Goal: Task Accomplishment & Management: Manage account settings

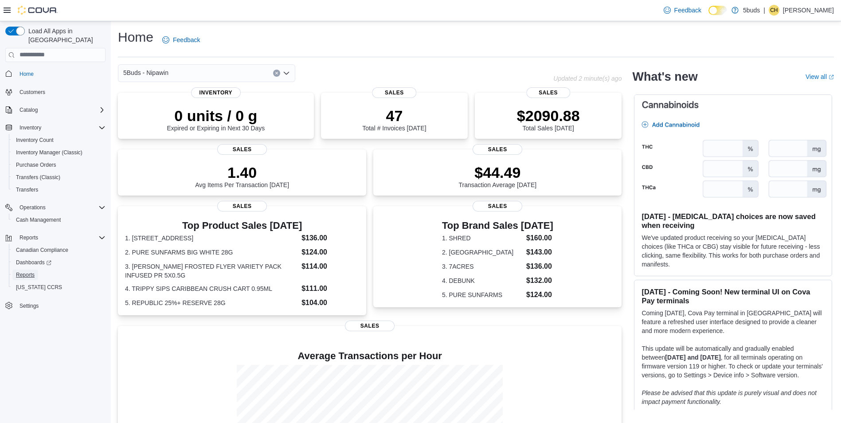
drag, startPoint x: 37, startPoint y: 263, endPoint x: 95, endPoint y: 190, distance: 93.1
click at [37, 270] on link "Reports" at bounding box center [25, 275] width 26 height 11
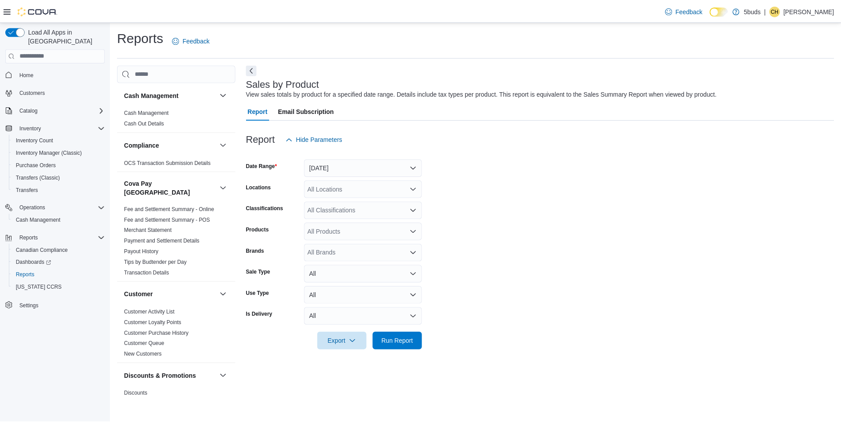
scroll to position [641, 0]
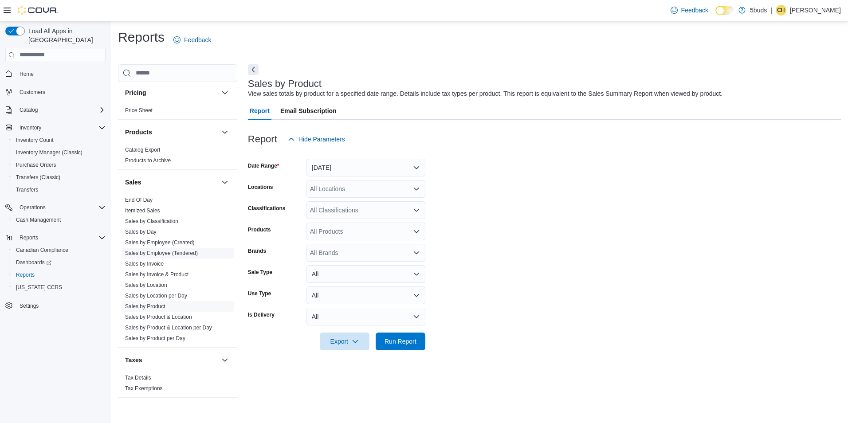
click at [163, 250] on link "Sales by Employee (Tendered)" at bounding box center [161, 253] width 73 height 6
click at [415, 187] on icon "Open list of options" at bounding box center [416, 188] width 7 height 7
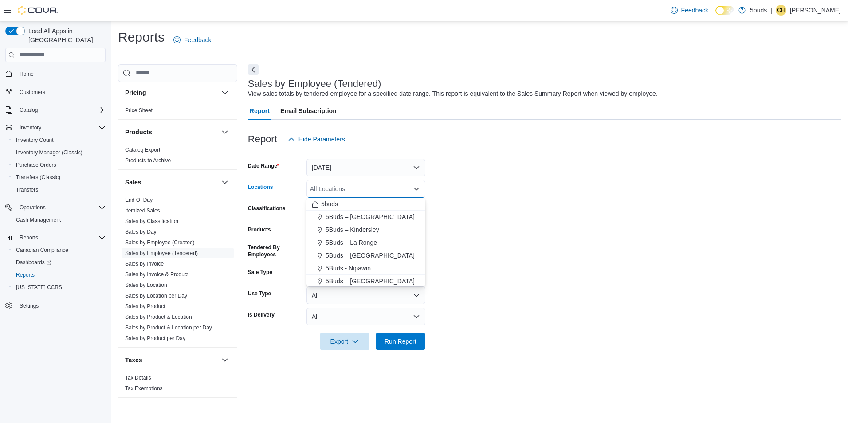
click at [363, 265] on span "5Buds - Nipawin" at bounding box center [347, 268] width 45 height 9
click at [423, 164] on button "Yesterday" at bounding box center [365, 168] width 119 height 18
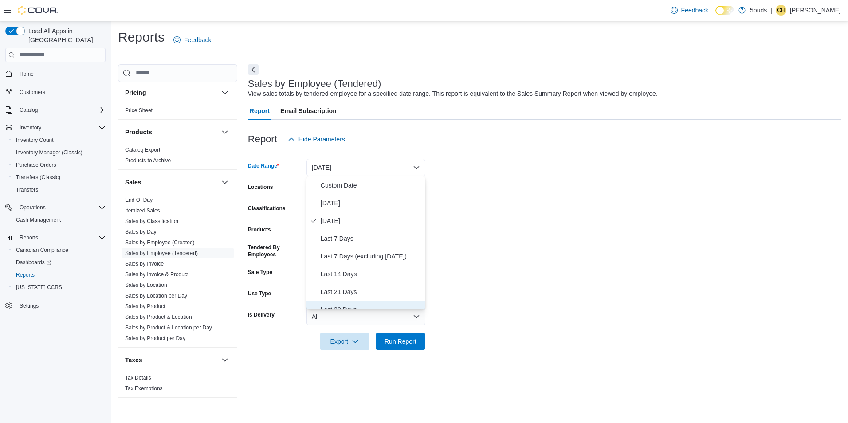
click at [363, 302] on button "Last 30 Days" at bounding box center [365, 310] width 119 height 18
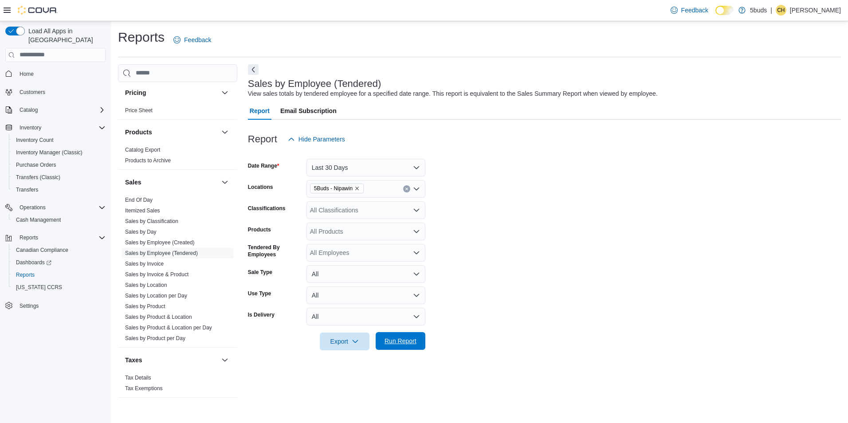
click at [388, 341] on span "Run Report" at bounding box center [400, 340] width 32 height 9
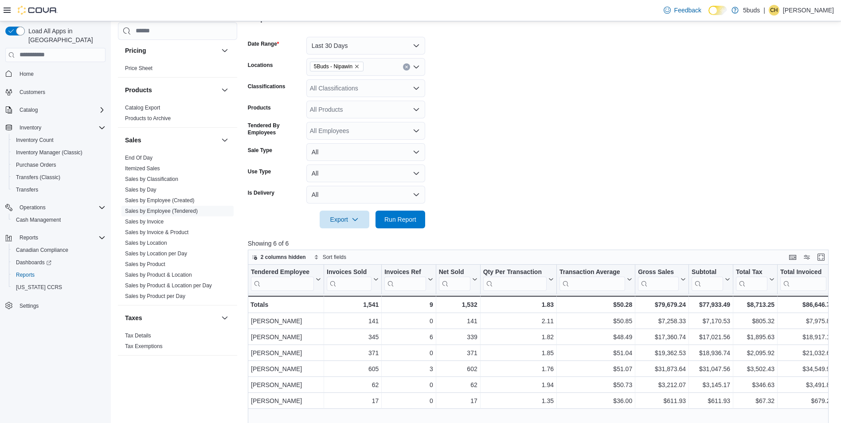
scroll to position [133, 0]
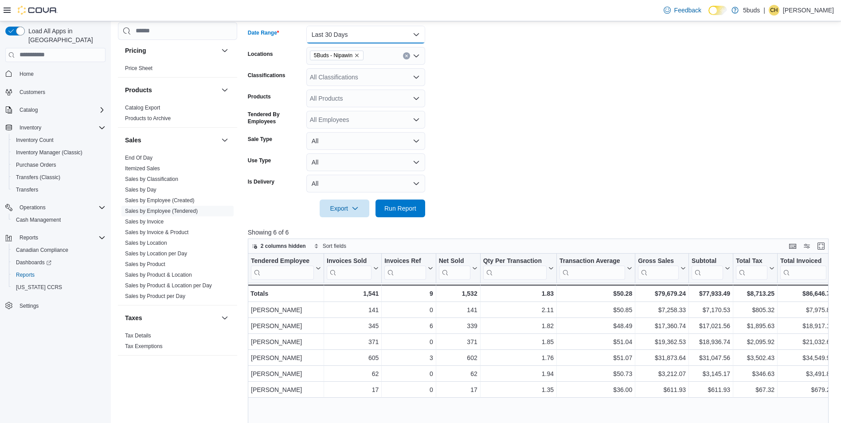
click at [412, 35] on button "Last 30 Days" at bounding box center [365, 35] width 119 height 18
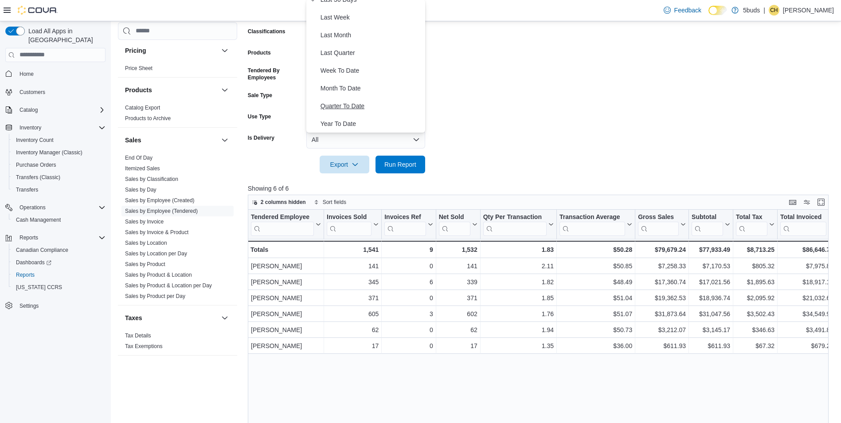
scroll to position [177, 0]
click at [360, 85] on span "Month To Date" at bounding box center [371, 87] width 101 height 11
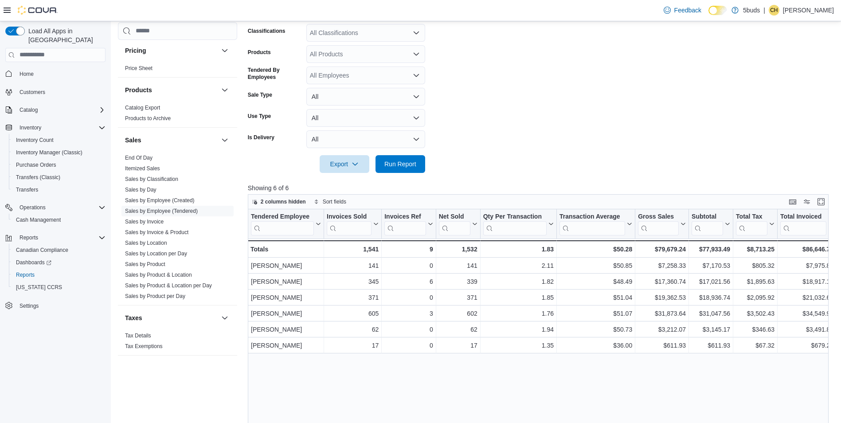
scroll to position [0, 0]
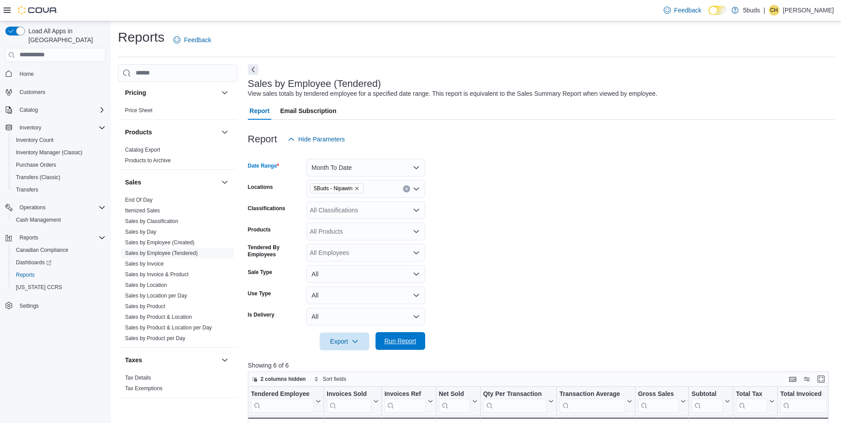
click at [415, 346] on span "Run Report" at bounding box center [400, 341] width 39 height 18
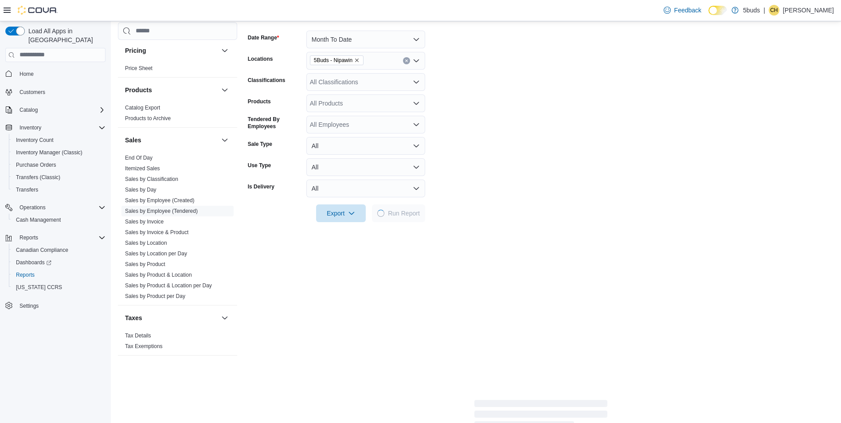
scroll to position [133, 0]
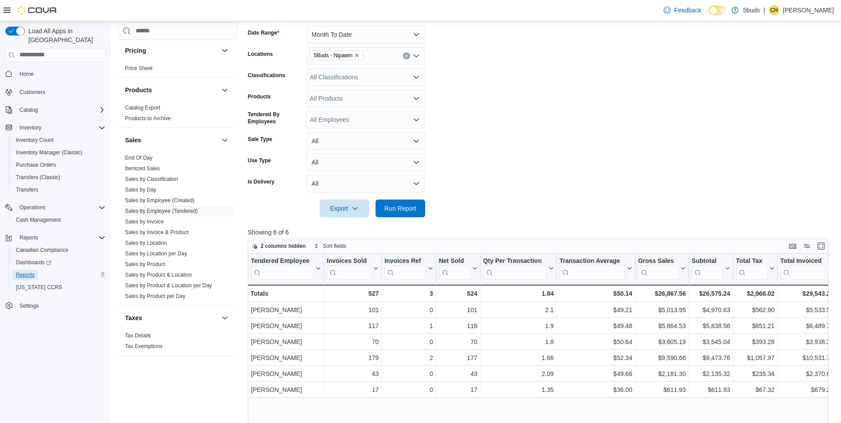
click at [31, 271] on span "Reports" at bounding box center [25, 274] width 19 height 7
click at [158, 219] on link "Sales by Invoice" at bounding box center [144, 222] width 39 height 6
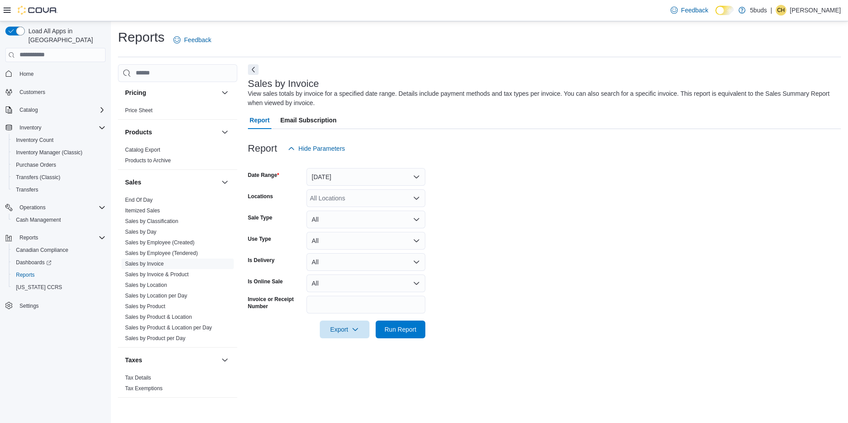
click at [419, 199] on icon "Open list of options" at bounding box center [416, 198] width 7 height 7
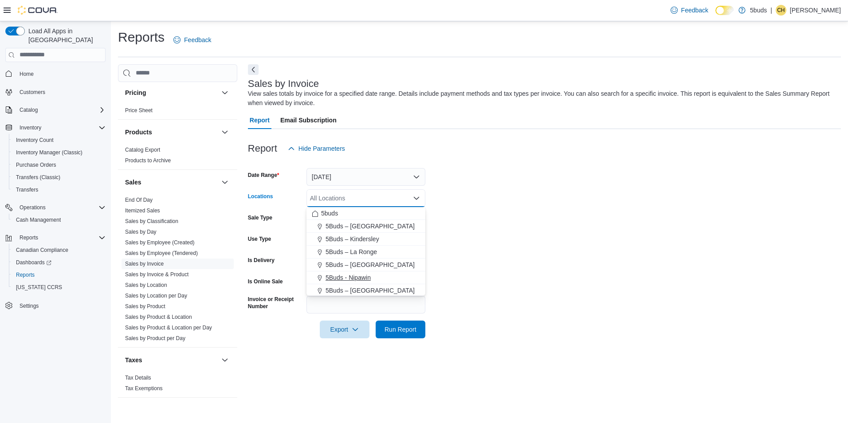
click at [352, 282] on button "5Buds - Nipawin" at bounding box center [365, 277] width 119 height 13
click at [415, 177] on button "Yesterday" at bounding box center [365, 177] width 119 height 18
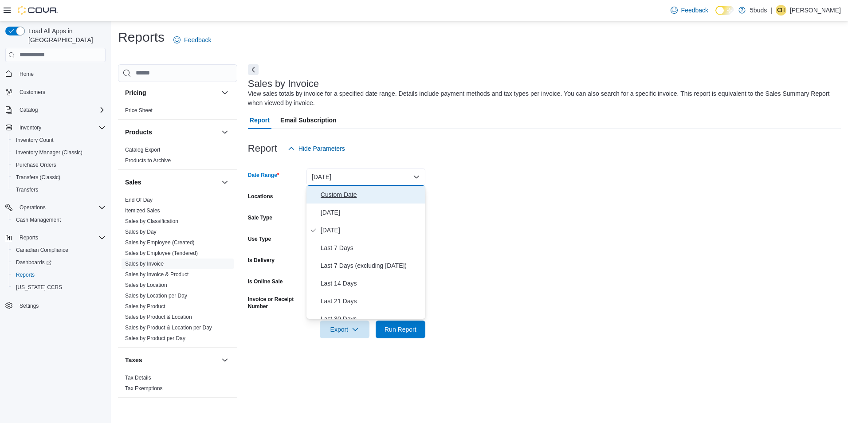
click at [371, 196] on span "Custom Date" at bounding box center [371, 194] width 101 height 11
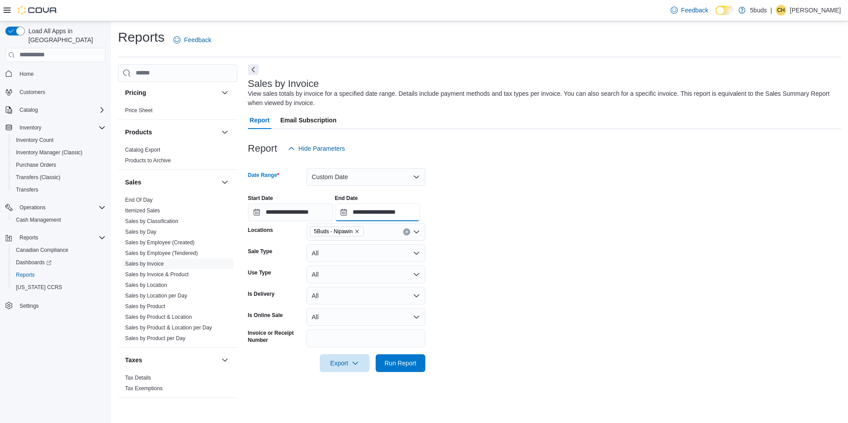
click at [420, 214] on input "**********" at bounding box center [377, 212] width 85 height 18
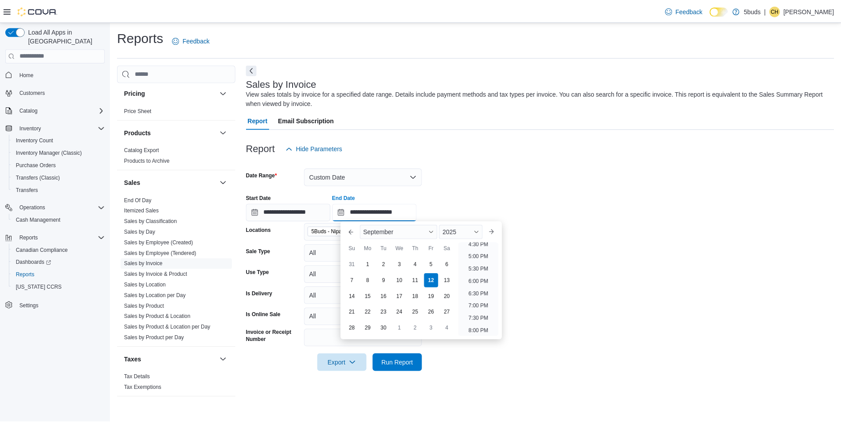
scroll to position [371, 0]
click at [486, 255] on li "3:00 PM" at bounding box center [482, 251] width 27 height 11
type input "**********"
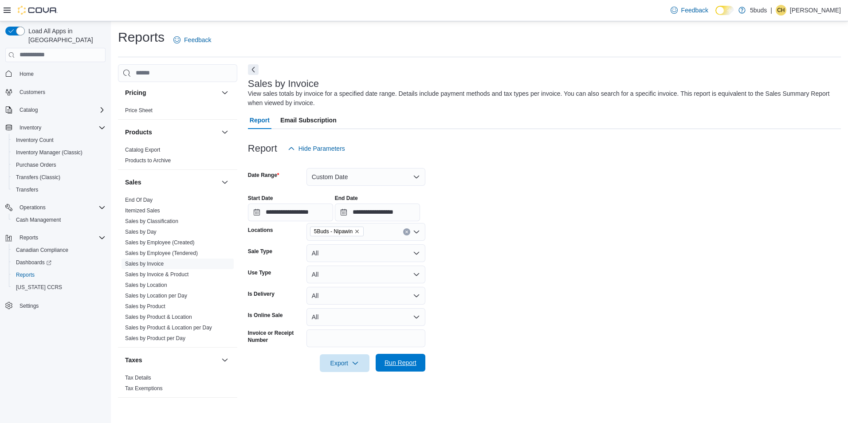
click at [413, 365] on span "Run Report" at bounding box center [400, 362] width 32 height 9
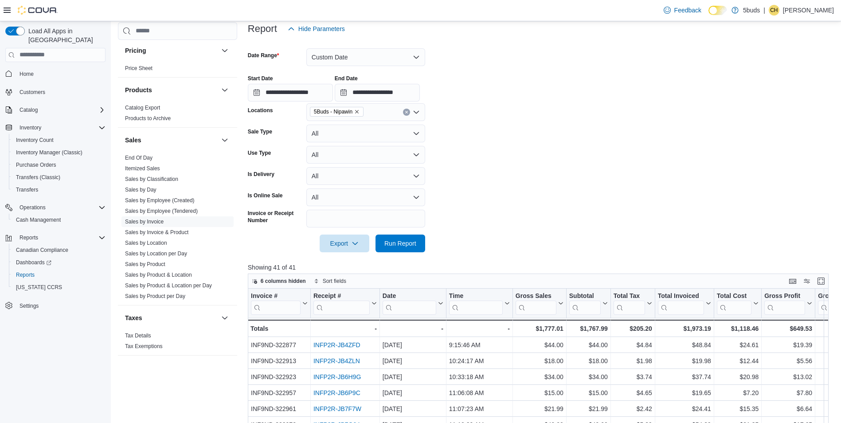
scroll to position [133, 0]
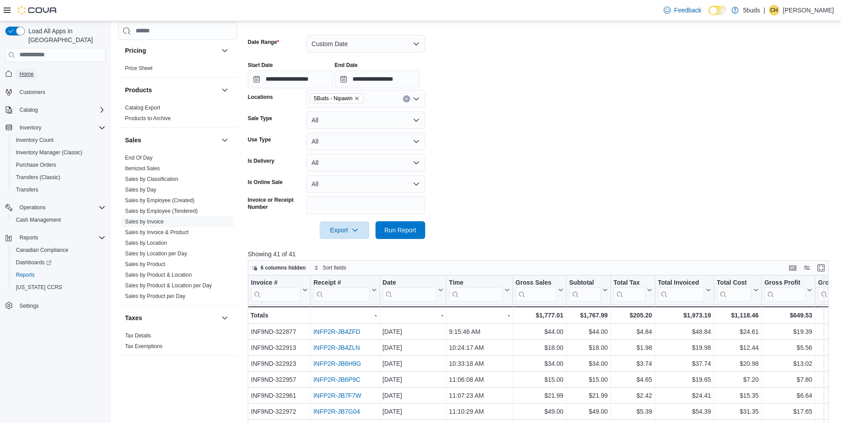
click at [30, 70] on span "Home" at bounding box center [27, 73] width 14 height 7
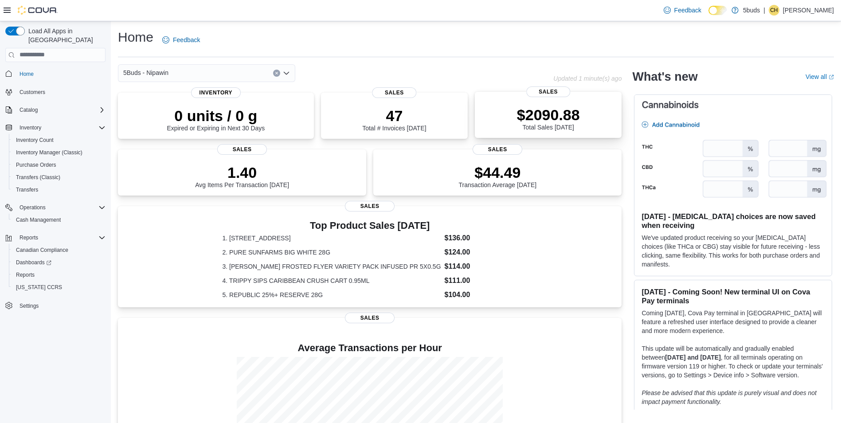
click at [527, 109] on p "$2090.88" at bounding box center [548, 115] width 63 height 18
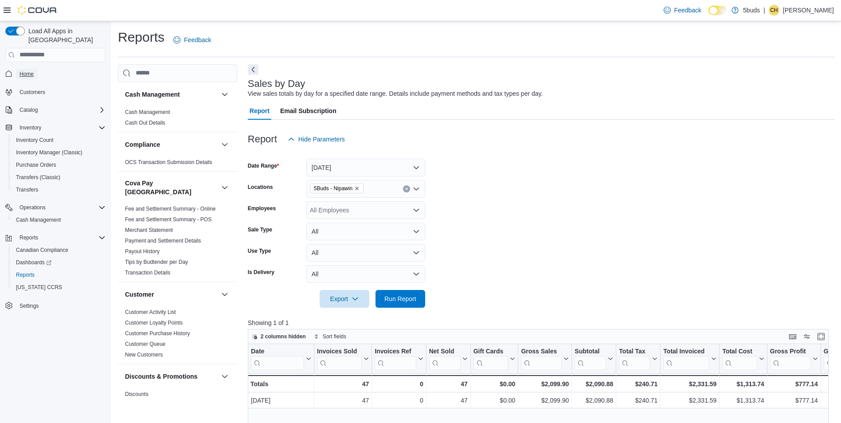
drag, startPoint x: 33, startPoint y: 67, endPoint x: 91, endPoint y: 66, distance: 57.7
click at [33, 70] on span "Home" at bounding box center [27, 73] width 14 height 7
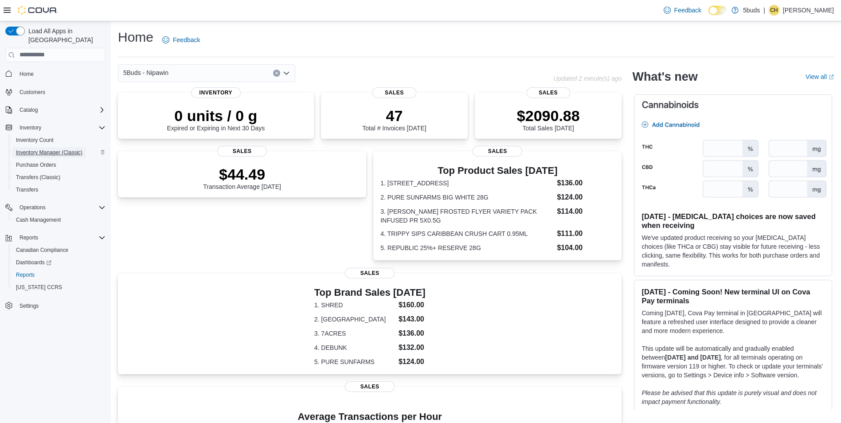
click at [51, 149] on span "Inventory Manager (Classic)" at bounding box center [49, 152] width 66 height 7
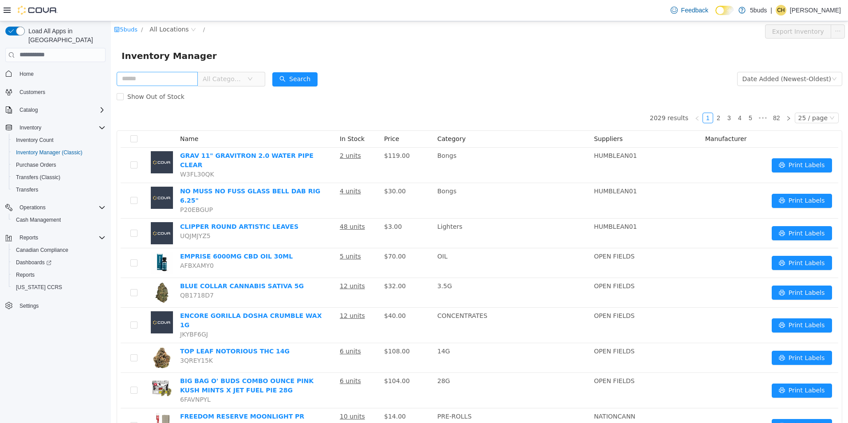
click at [175, 81] on input "text" at bounding box center [157, 78] width 81 height 14
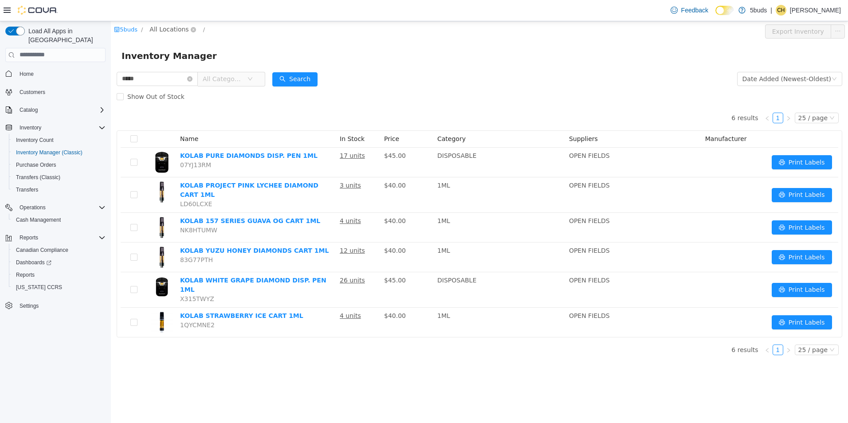
click at [166, 26] on span "All Locations" at bounding box center [168, 29] width 39 height 10
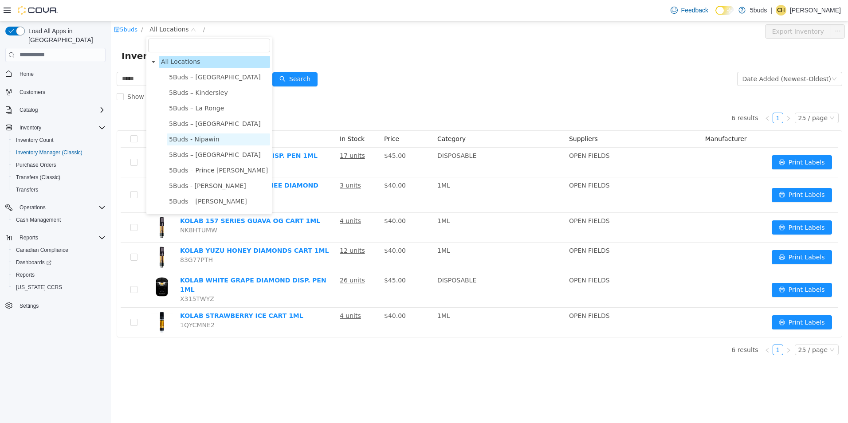
click at [207, 141] on span "5Buds - Nipawin" at bounding box center [194, 138] width 51 height 7
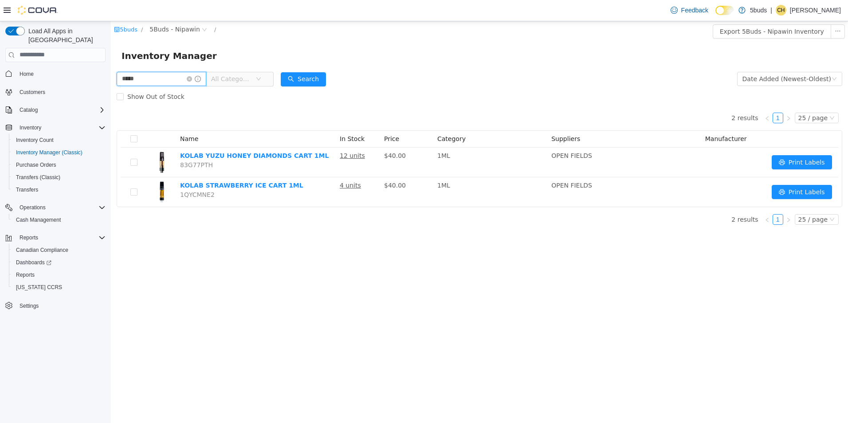
drag, startPoint x: 170, startPoint y: 76, endPoint x: 93, endPoint y: 85, distance: 77.6
click at [111, 85] on html "5buds / 5Buds - Nipawin / Export 5Buds - Nipawin Inventory Inventory Manager **…" at bounding box center [479, 222] width 737 height 402
type input "**********"
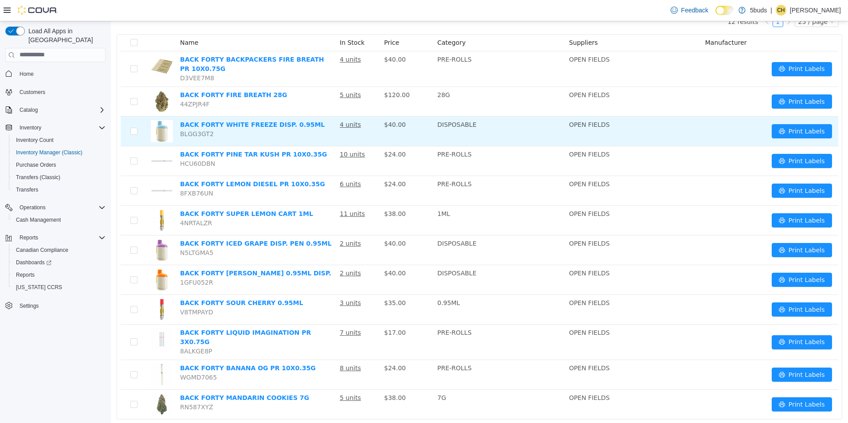
scroll to position [112, 0]
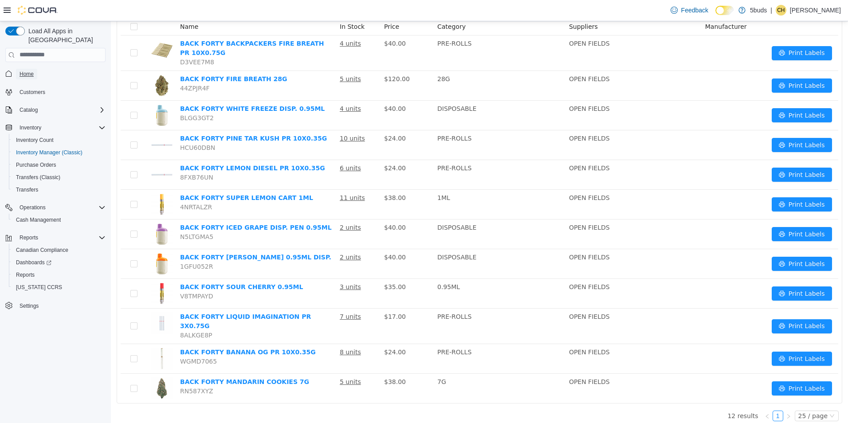
click at [31, 70] on span "Home" at bounding box center [27, 73] width 14 height 7
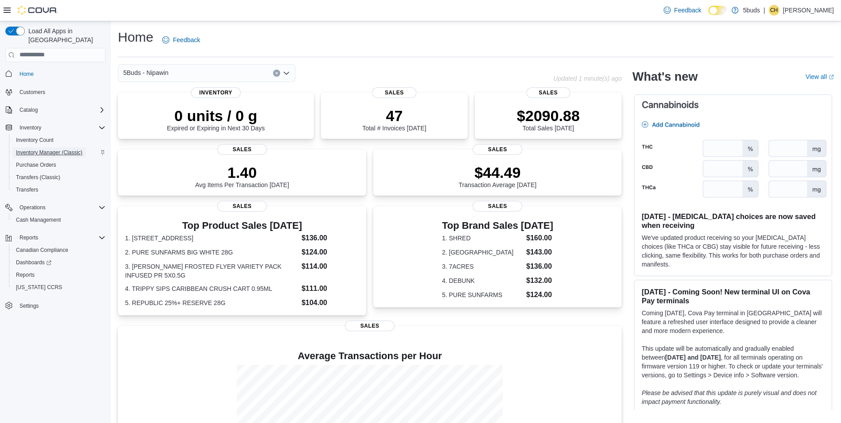
click at [51, 149] on span "Inventory Manager (Classic)" at bounding box center [49, 152] width 66 height 7
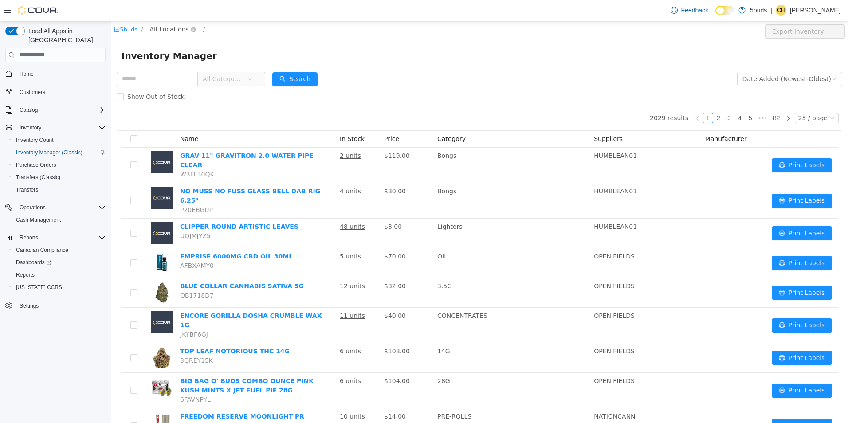
click at [159, 28] on span "All Locations" at bounding box center [168, 29] width 39 height 10
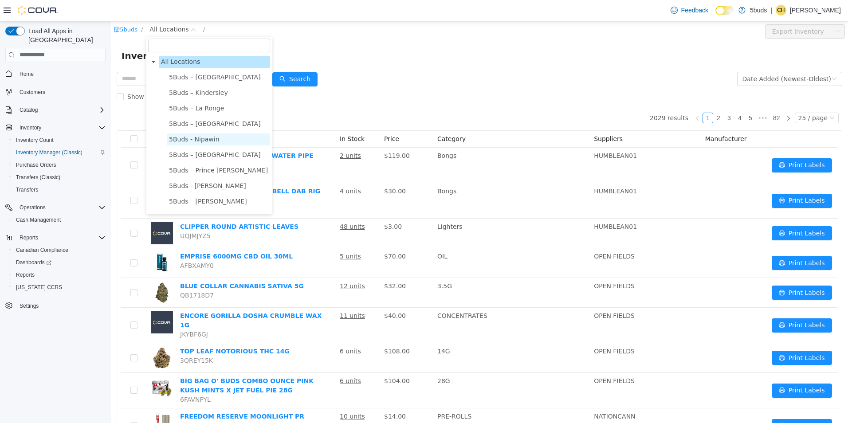
click at [203, 140] on span "5Buds - Nipawin" at bounding box center [194, 138] width 51 height 7
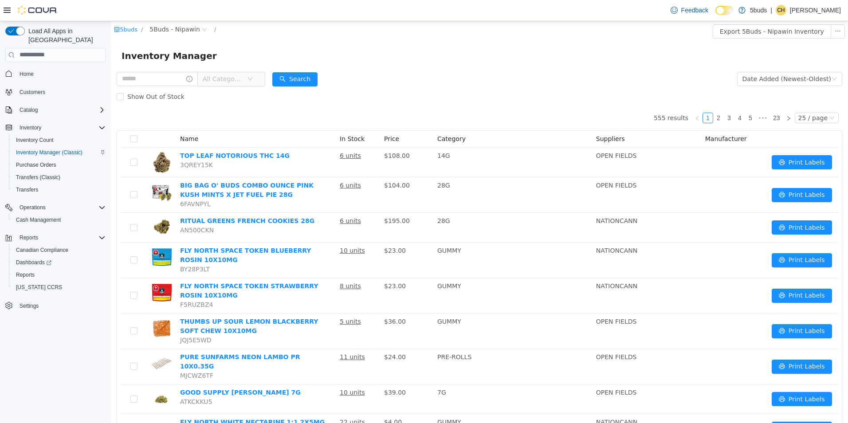
click at [243, 80] on span "All Categories" at bounding box center [223, 78] width 40 height 9
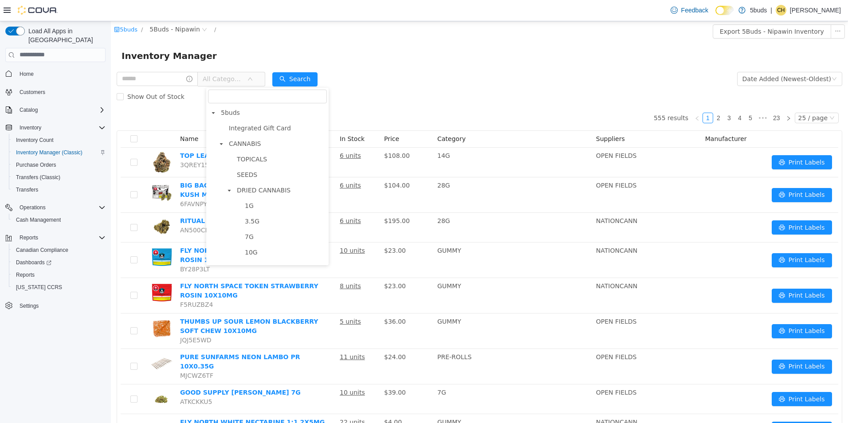
click at [434, 84] on form "All Categories Date Added (Newest-Oldest) Search Show Out of Stock" at bounding box center [479, 87] width 725 height 35
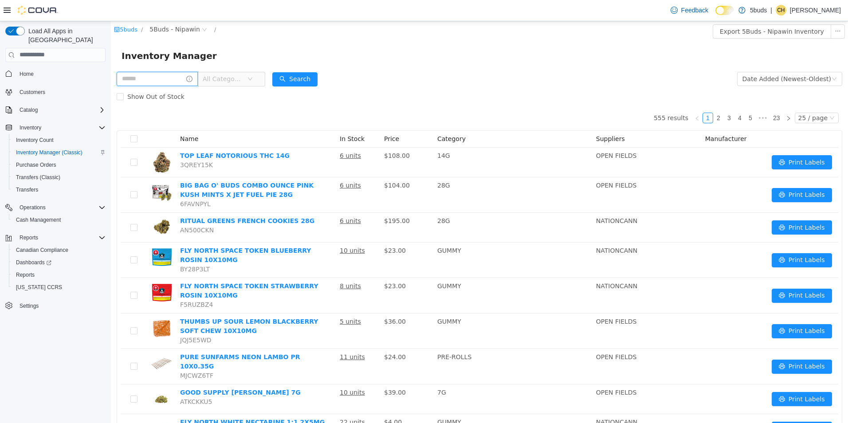
click at [152, 82] on input "text" at bounding box center [157, 78] width 81 height 14
type input "*****"
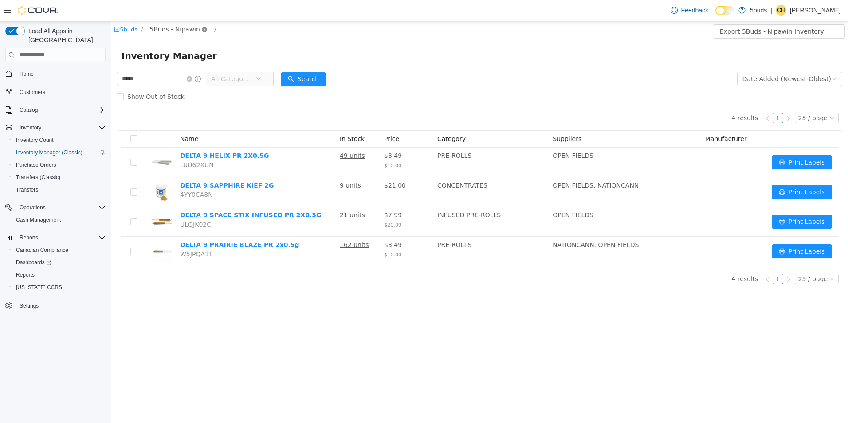
click at [202, 31] on icon "icon: close-circle" at bounding box center [204, 29] width 5 height 5
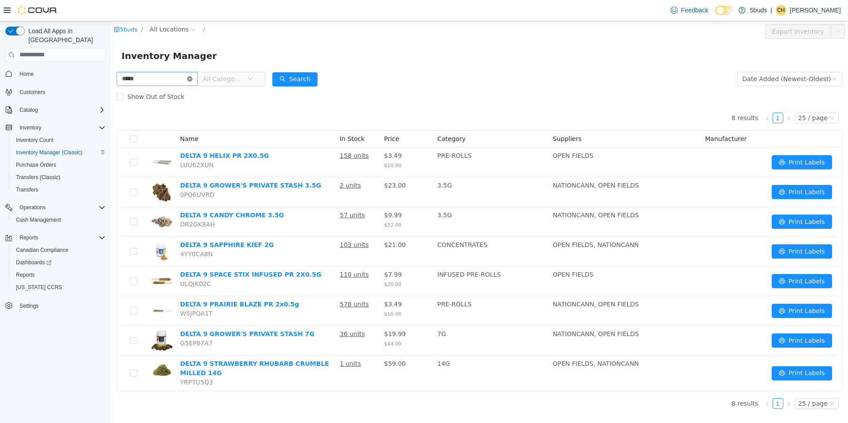
click at [192, 79] on icon "icon: close-circle" at bounding box center [189, 78] width 5 height 5
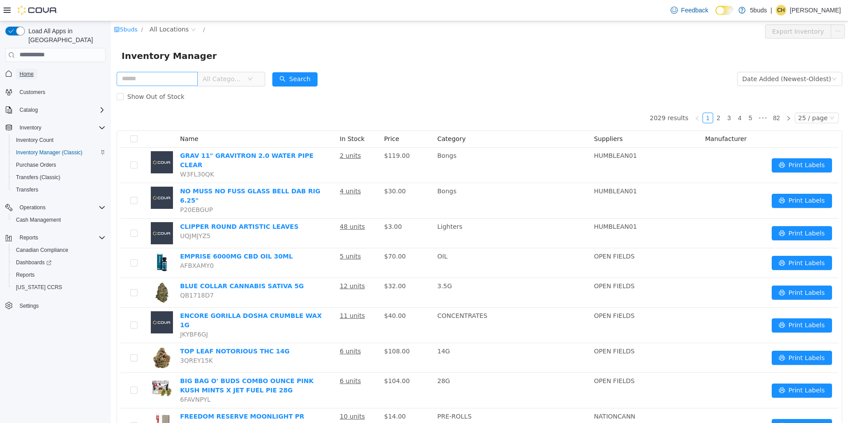
click at [27, 70] on span "Home" at bounding box center [27, 73] width 14 height 7
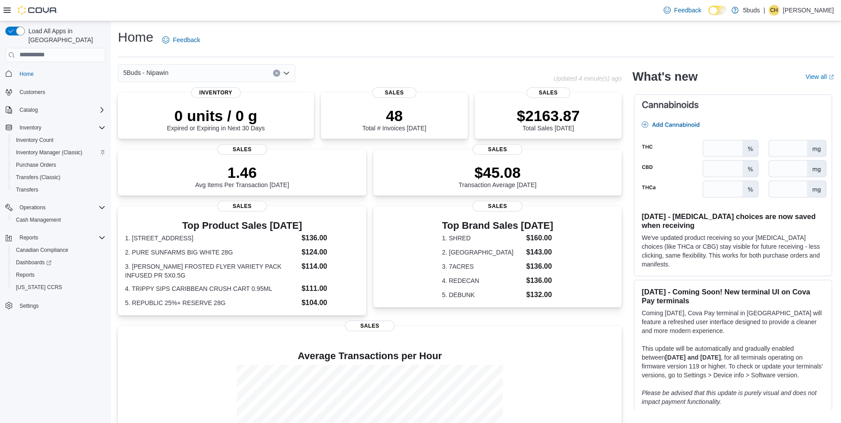
click at [810, 2] on div "Feedback Dark Mode 5buds | CH Christa Hamata" at bounding box center [747, 10] width 174 height 18
click at [808, 9] on p "Christa Hamata" at bounding box center [808, 10] width 51 height 11
click at [786, 85] on span "Sign Out" at bounding box center [777, 86] width 24 height 9
